Goal: Task Accomplishment & Management: Manage account settings

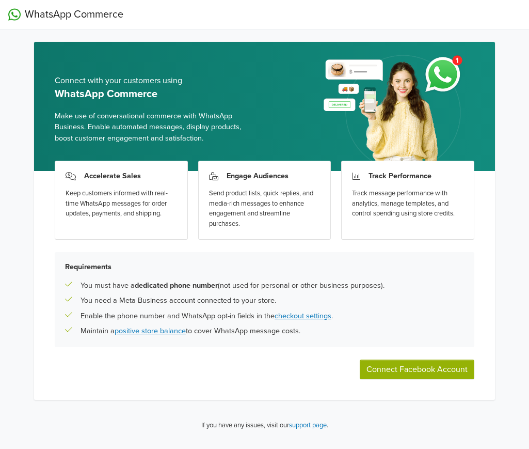
click at [403, 370] on button "Connect Facebook Account" at bounding box center [417, 369] width 115 height 20
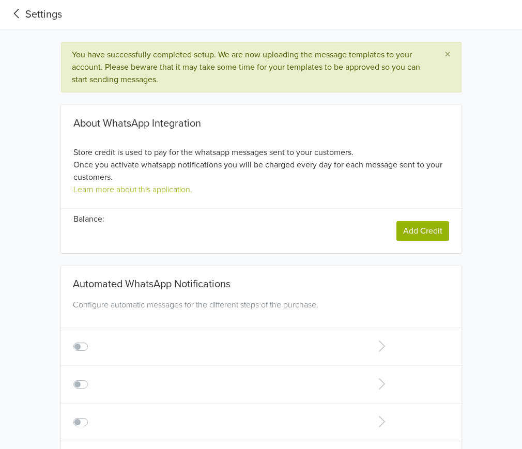
type input "+1"
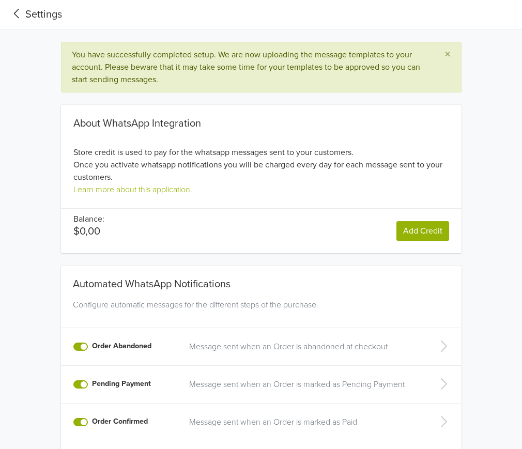
click at [343, 38] on div "Settings You have successfully completed setup. We are now uploading the messag…" at bounding box center [261, 346] width 522 height 692
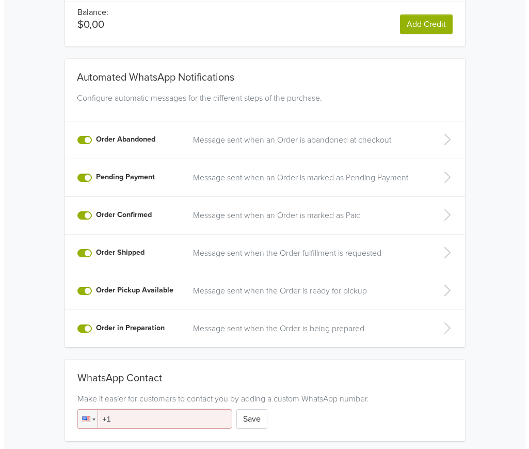
scroll to position [256, 0]
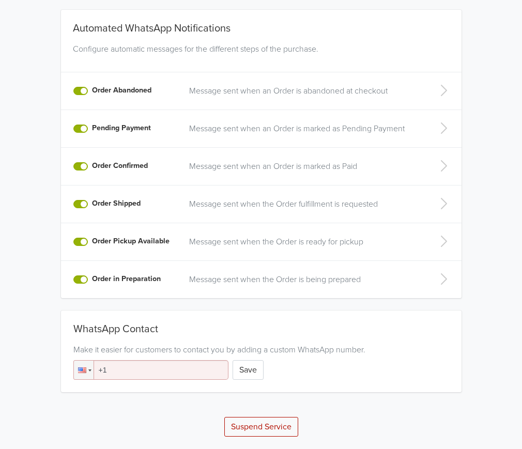
click at [278, 430] on button "Suspend Service" at bounding box center [261, 427] width 74 height 20
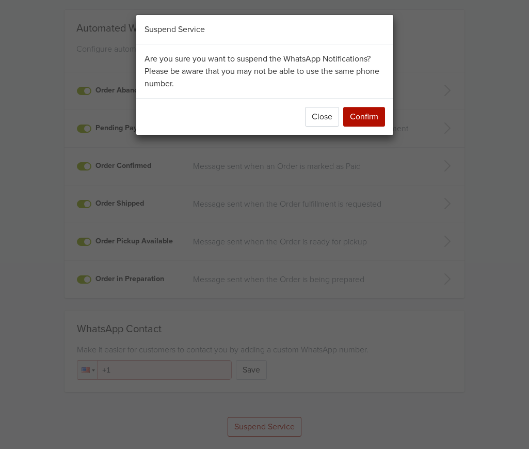
click at [373, 116] on button "Confirm" at bounding box center [364, 117] width 42 height 20
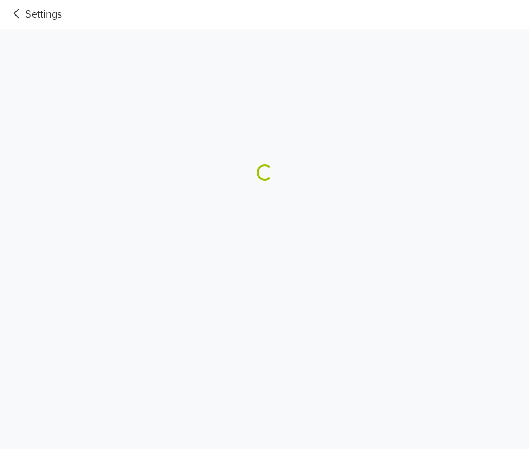
scroll to position [0, 0]
